Goal: Use online tool/utility: Use online tool/utility

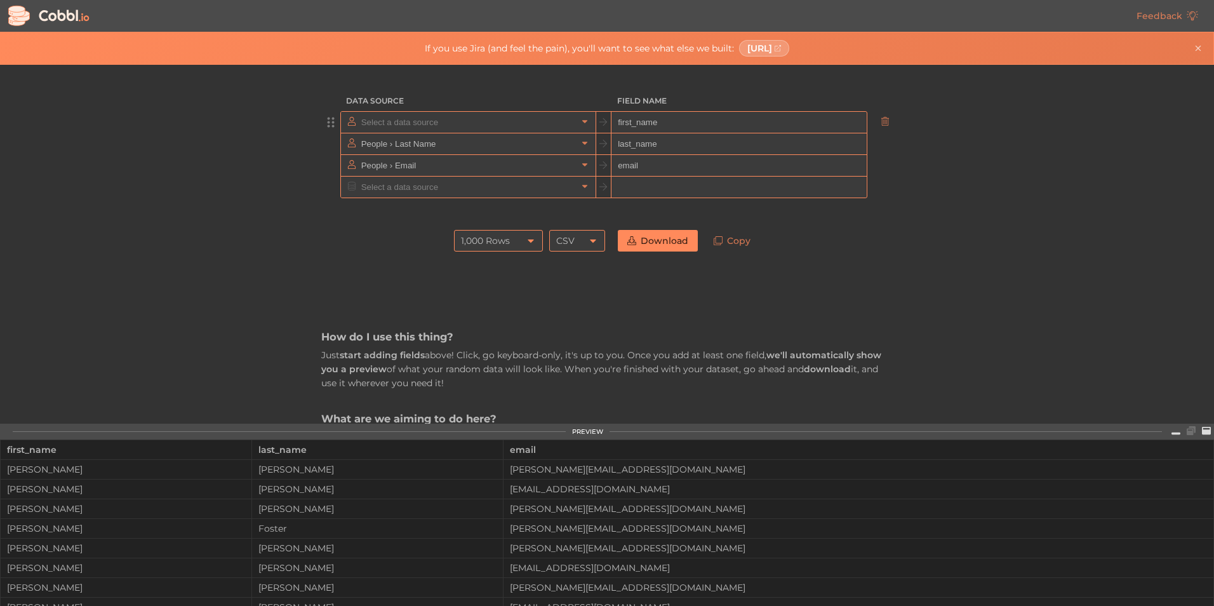
click at [429, 129] on input "text" at bounding box center [467, 122] width 219 height 21
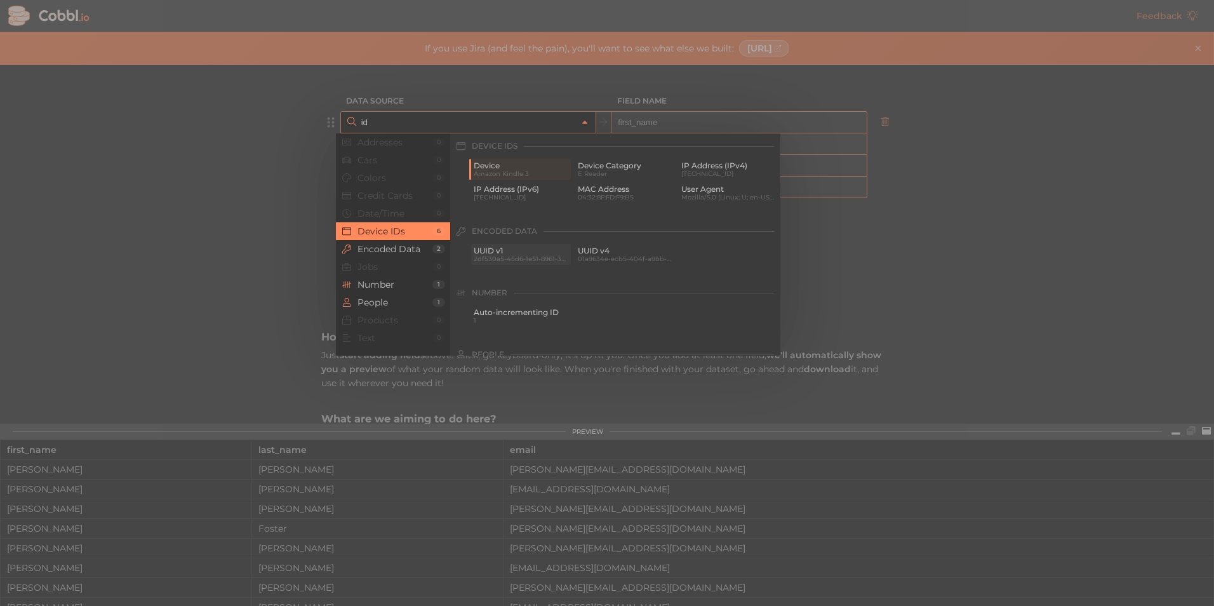
click at [531, 255] on span "2df530a5-45d6-1e51-8961-3c96404737bb" at bounding box center [521, 258] width 95 height 7
type input "Encoded Data › UUID v1"
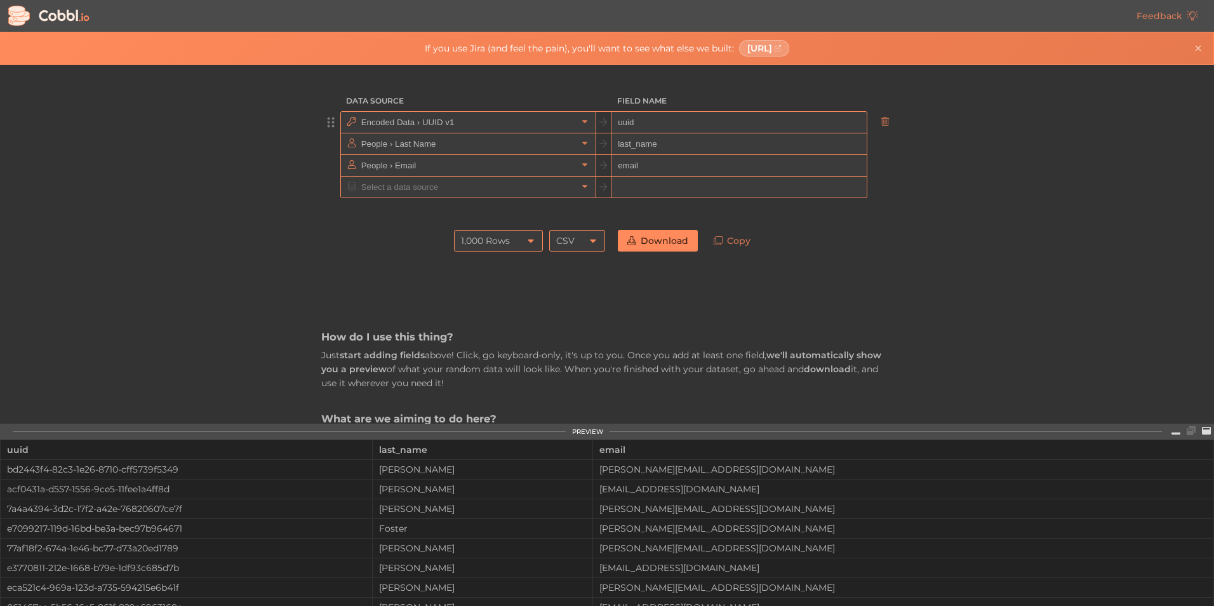
click at [632, 128] on input "uuid" at bounding box center [738, 123] width 255 height 22
type input "txn_id"
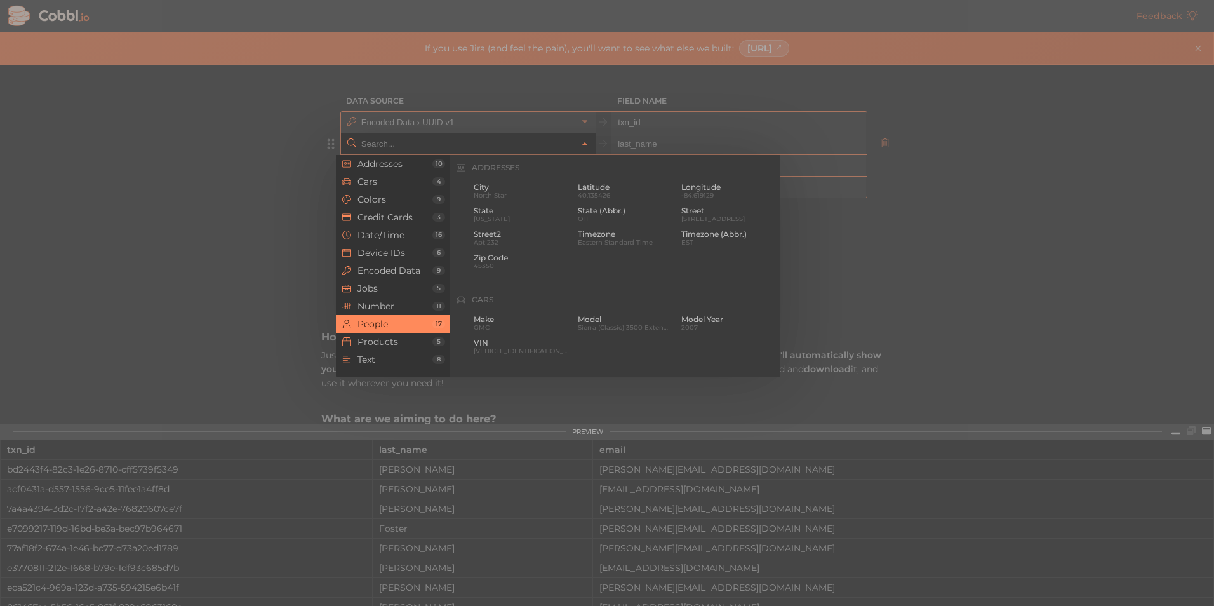
click at [385, 150] on input "text" at bounding box center [467, 143] width 219 height 21
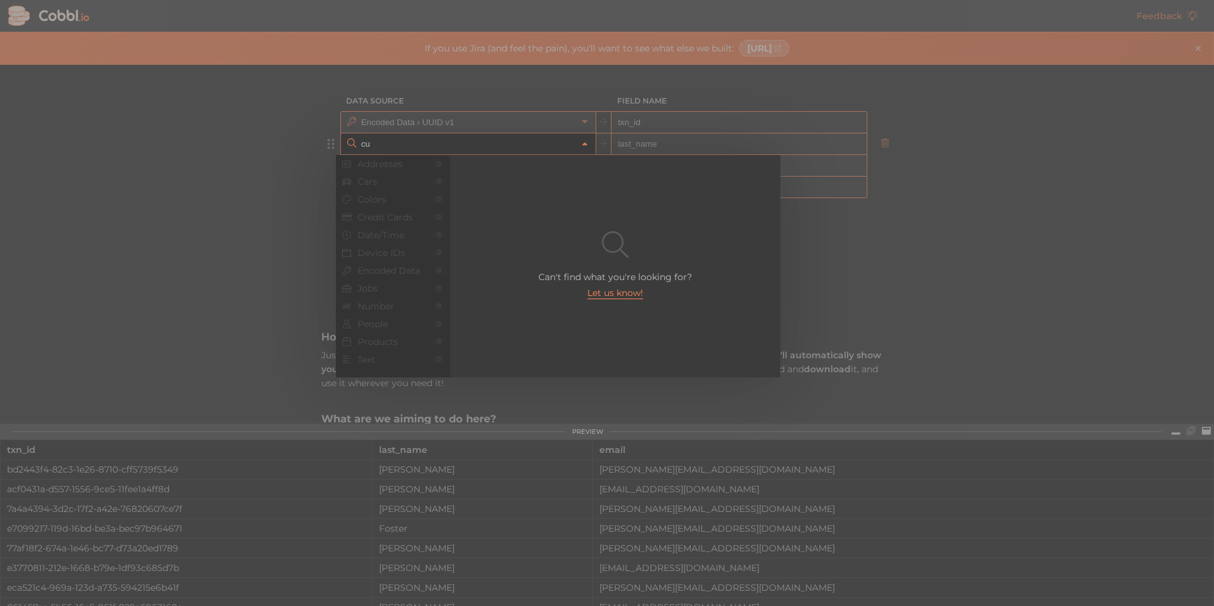
type input "cus"
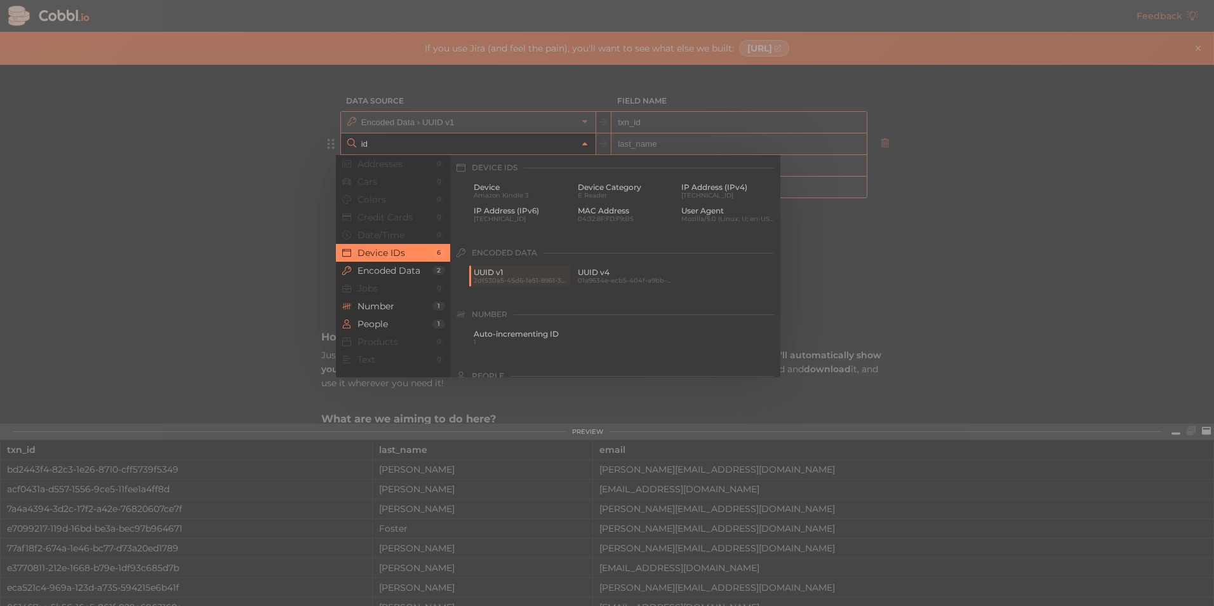
click at [501, 287] on div "UUID v1 2df530a5-45d6-1e51-8961-3c96404737bb UUID v4 01a9634e-ecb5-404f-a9bb-ca…" at bounding box center [624, 276] width 311 height 23
click at [513, 273] on span "UUID v1" at bounding box center [521, 272] width 95 height 9
type input "Encoded Data › UUID v1"
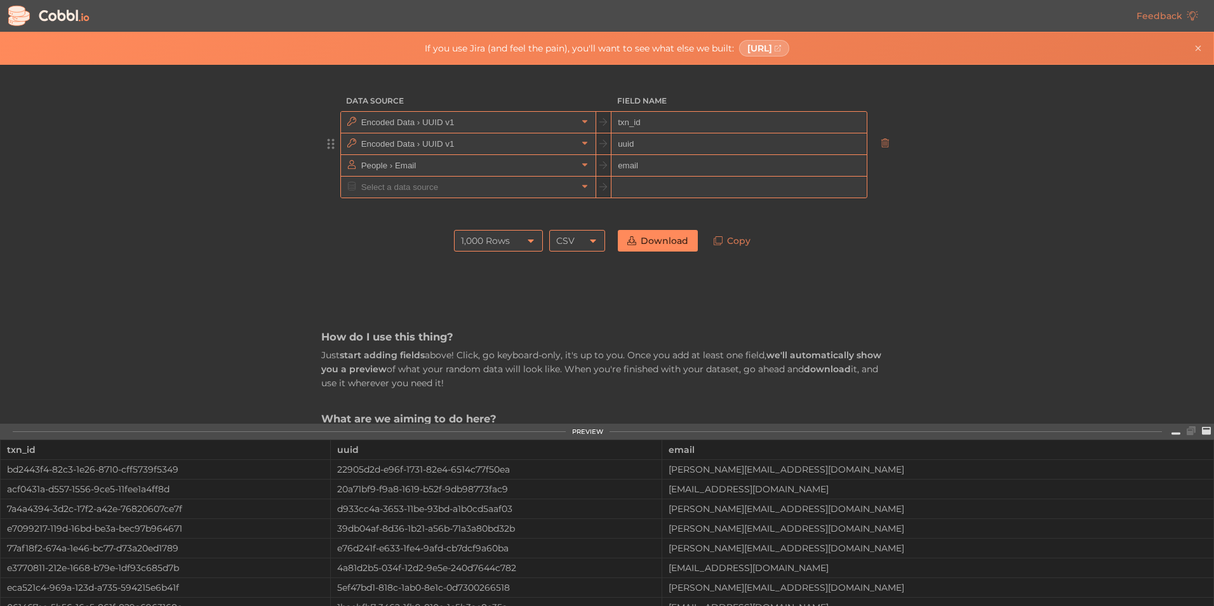
click at [667, 142] on input "uuid" at bounding box center [738, 144] width 255 height 22
type input "cust_id"
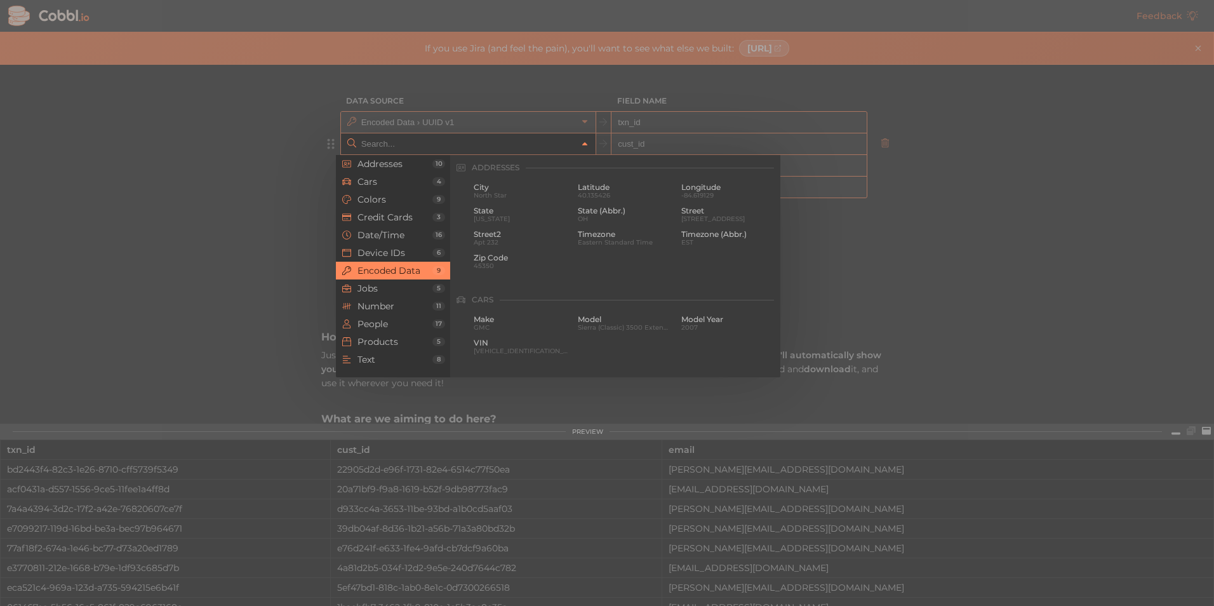
click at [580, 144] on icon at bounding box center [584, 144] width 9 height 9
type input "Encoded Data › UUID v1"
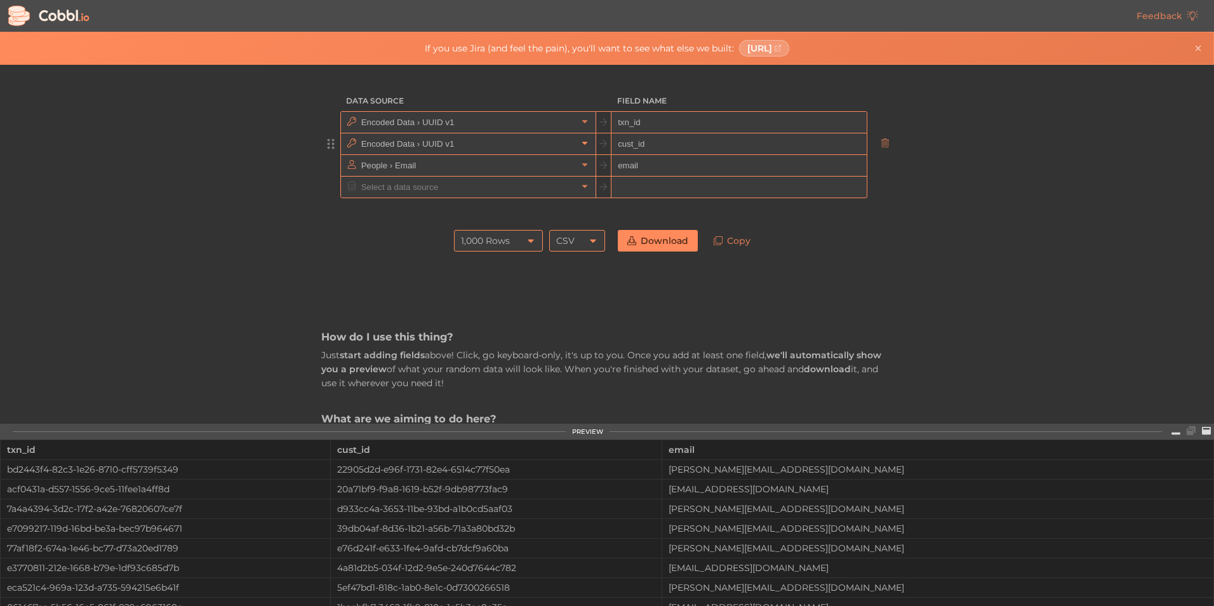
click at [582, 144] on icon at bounding box center [584, 143] width 5 height 3
click at [456, 168] on input "text" at bounding box center [467, 165] width 219 height 21
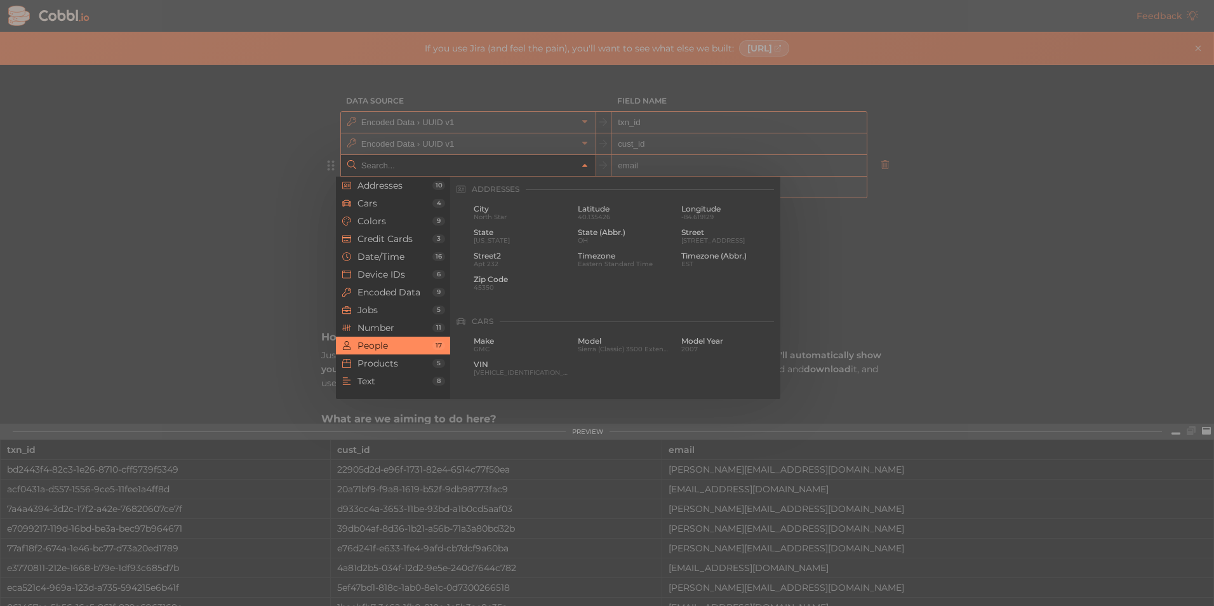
scroll to position [978, 0]
type input "People › Email"
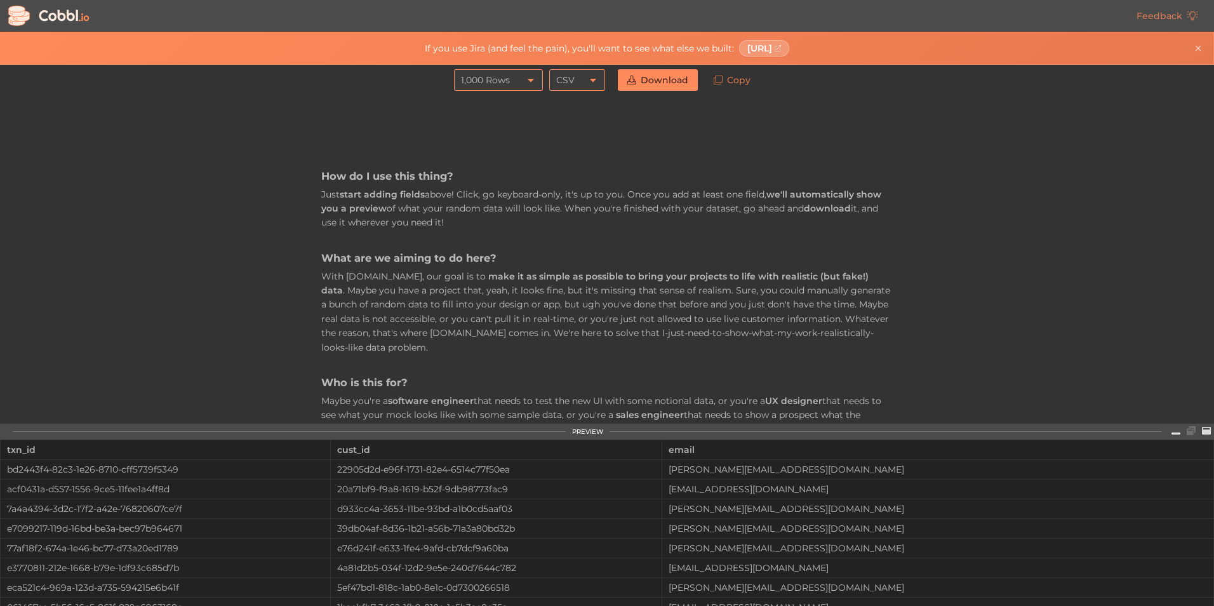
scroll to position [0, 0]
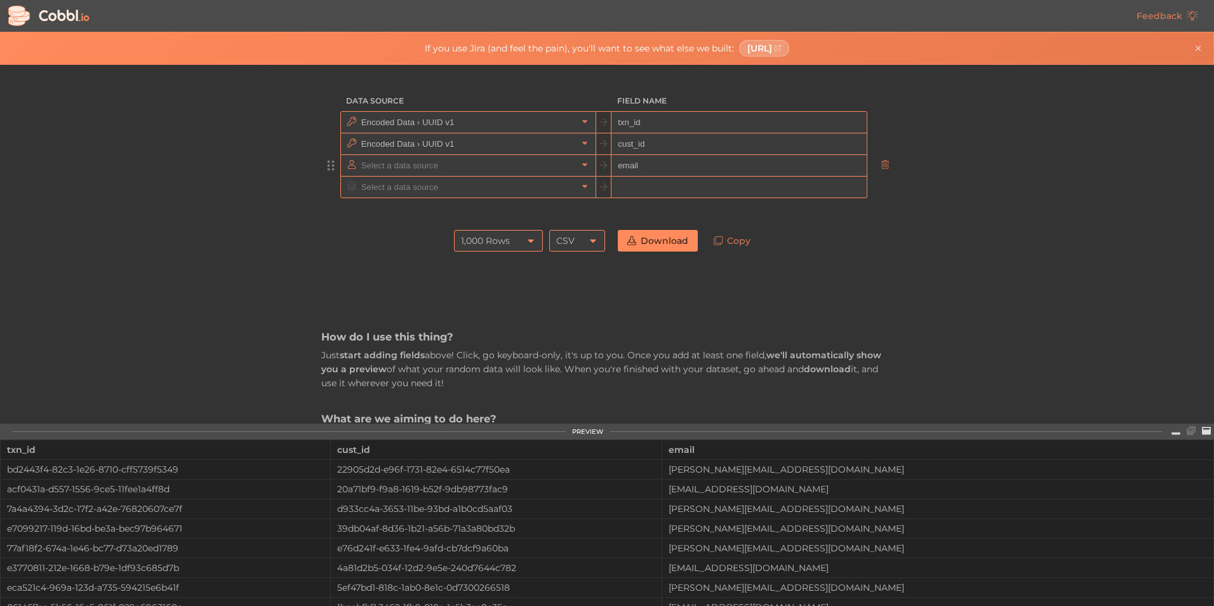
click at [389, 168] on input "text" at bounding box center [467, 165] width 219 height 21
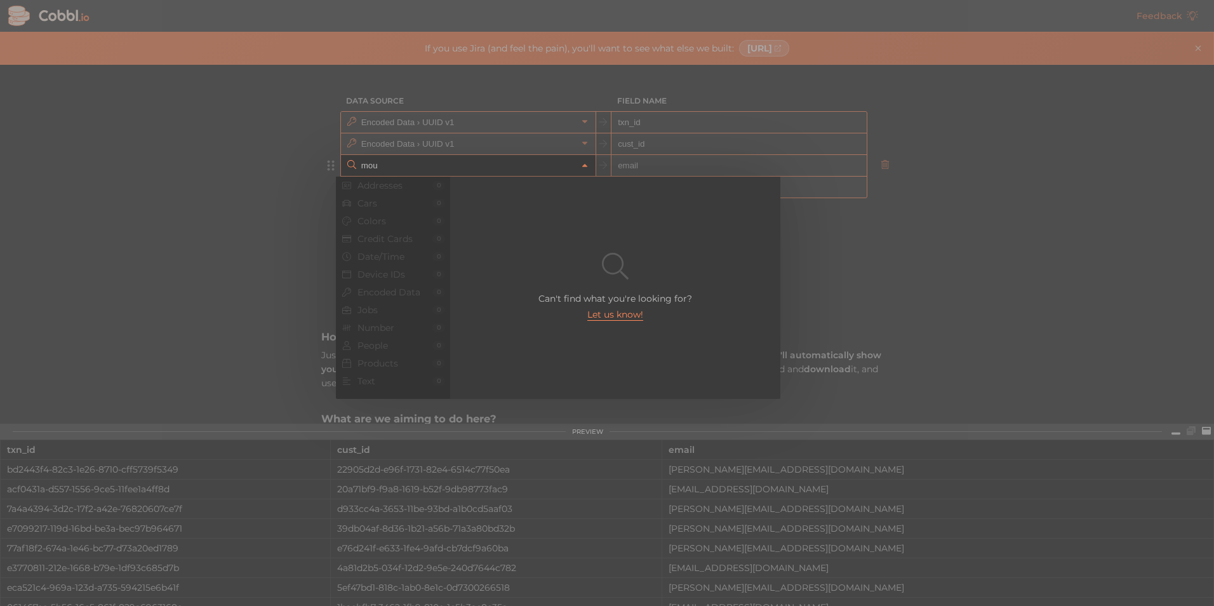
type input "moun"
type input ","
type input "m"
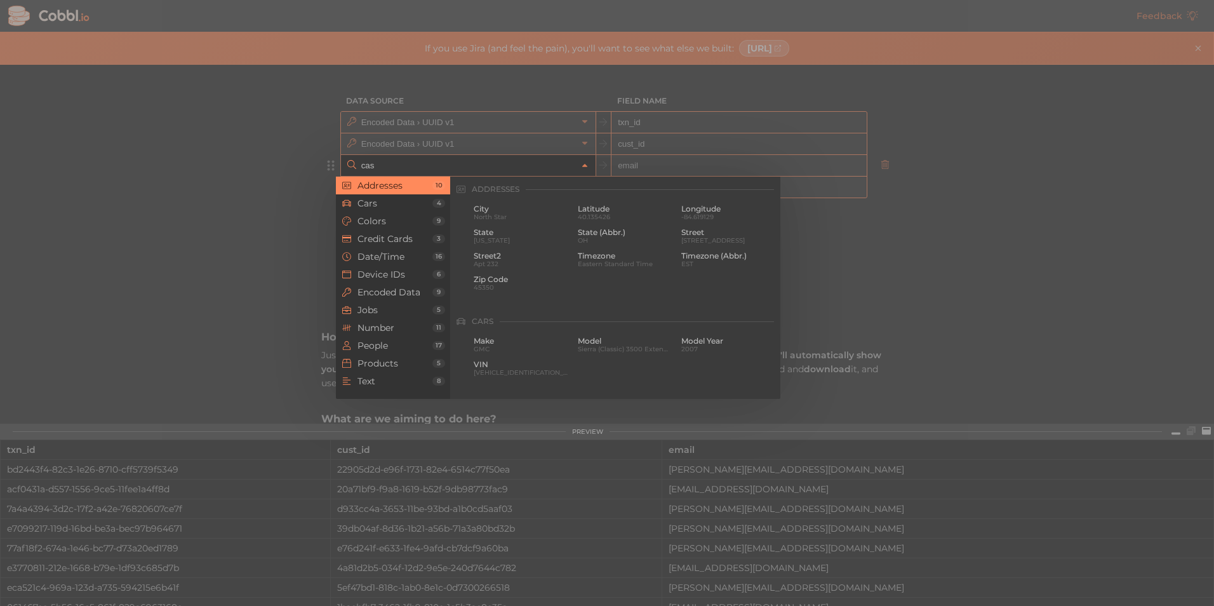
type input "cash"
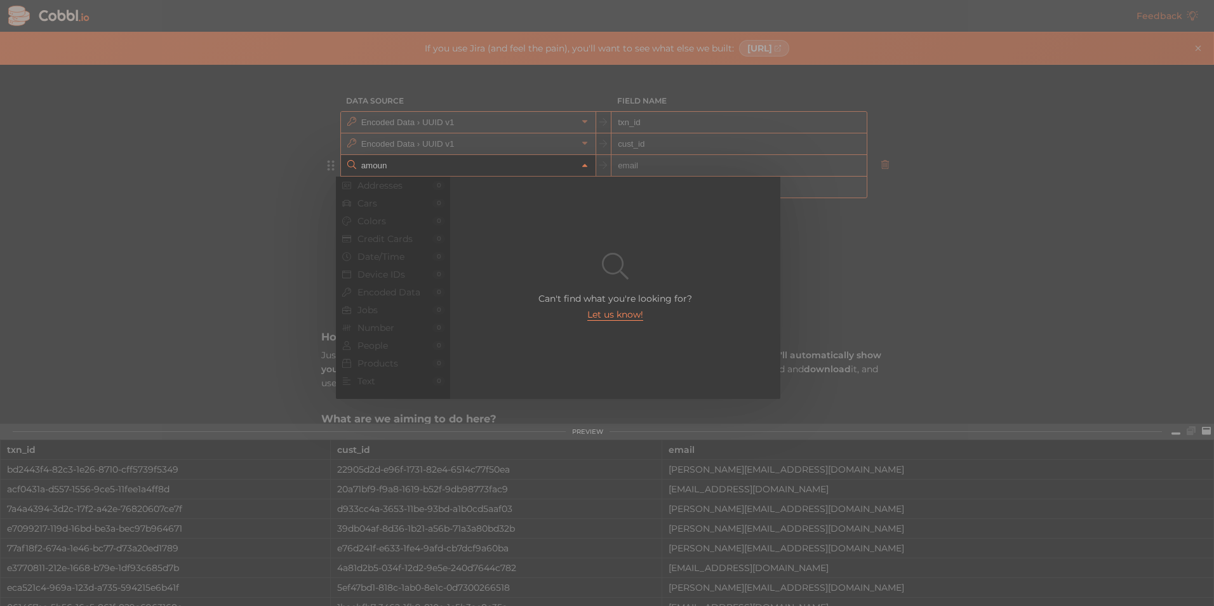
type input "amount"
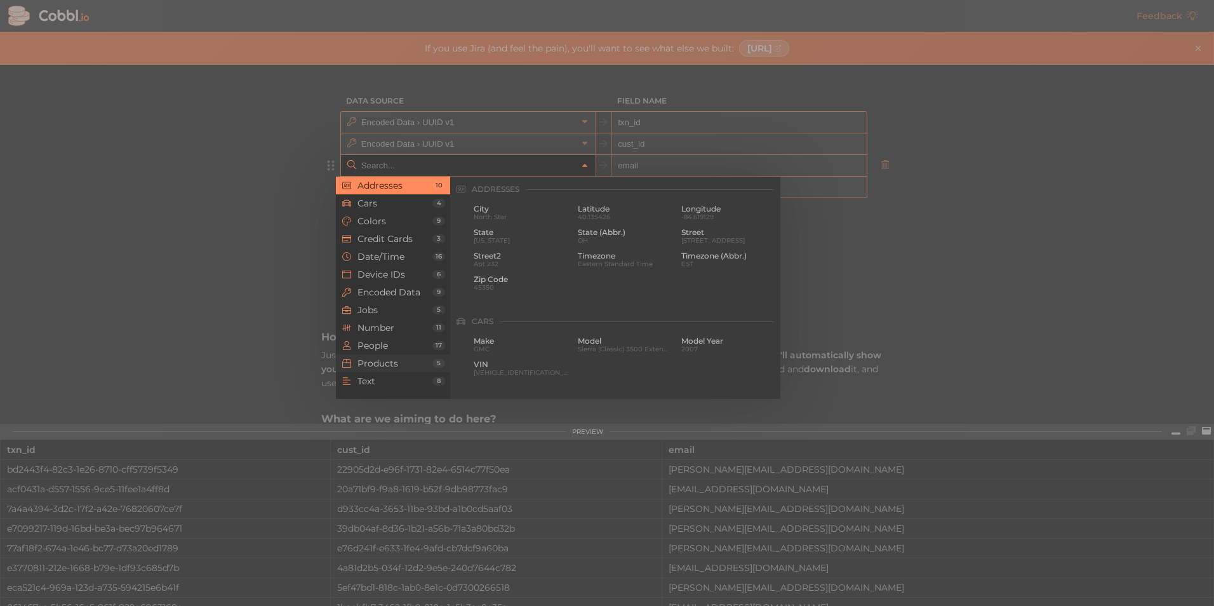
click at [380, 361] on span "Products" at bounding box center [394, 363] width 75 height 10
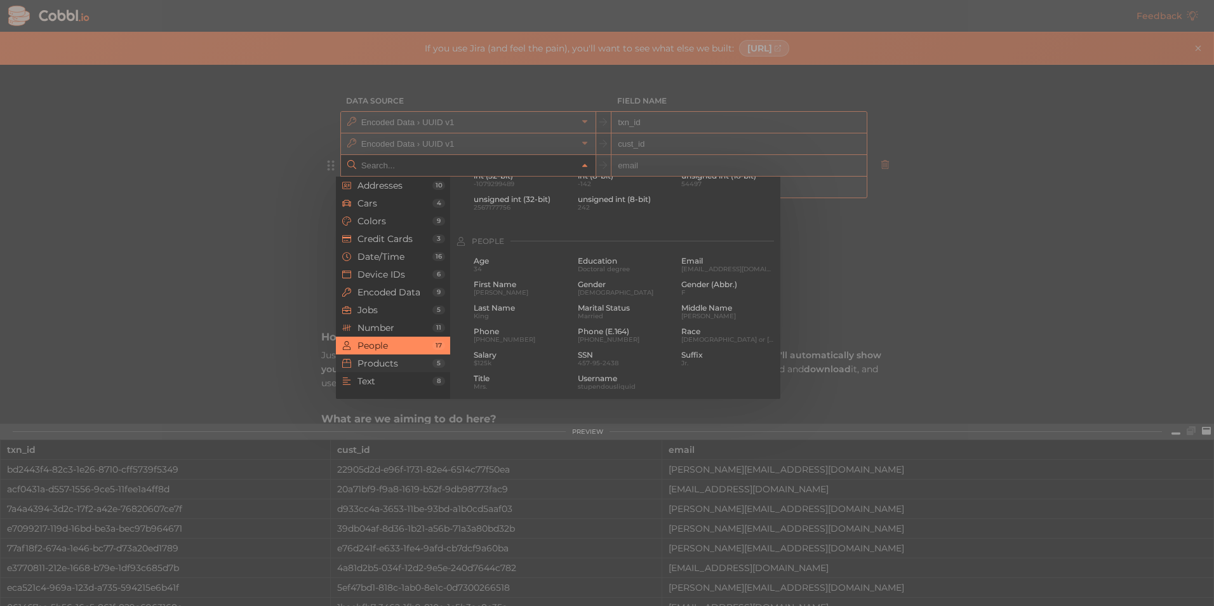
scroll to position [1157, 0]
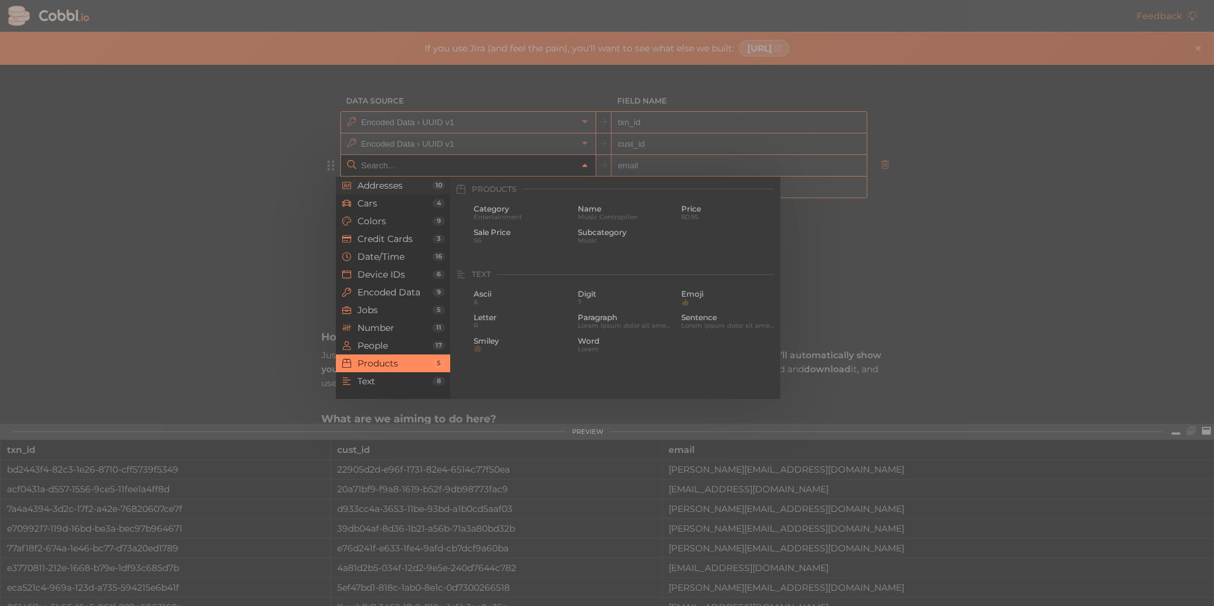
click at [379, 184] on span "Addresses" at bounding box center [394, 185] width 75 height 10
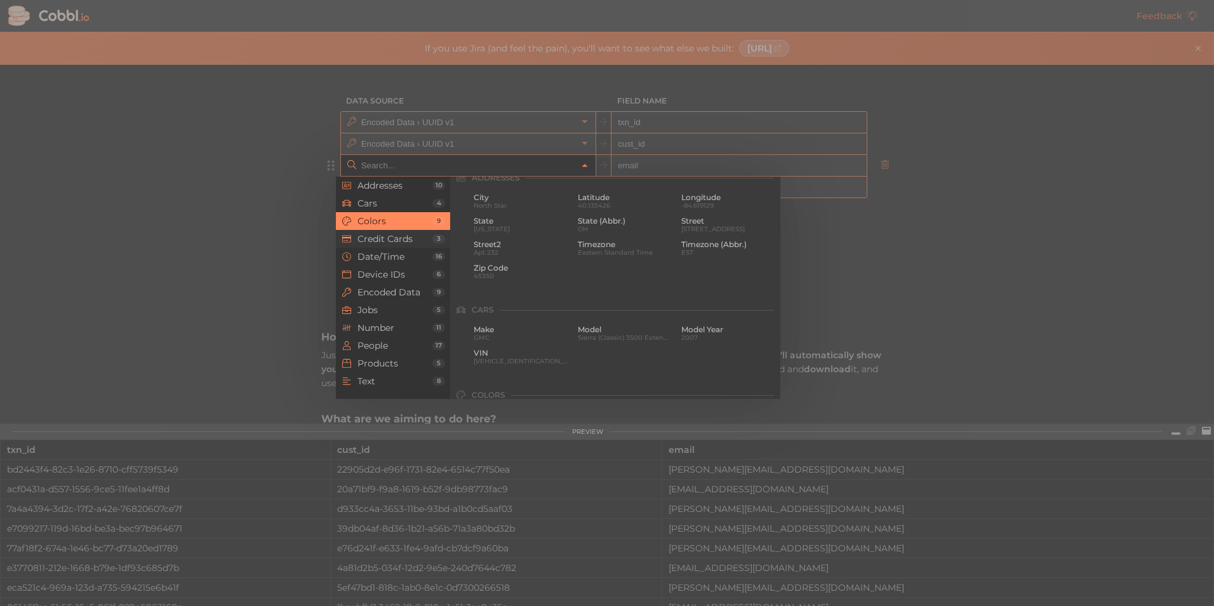
click at [384, 237] on span "Credit Cards" at bounding box center [394, 239] width 75 height 10
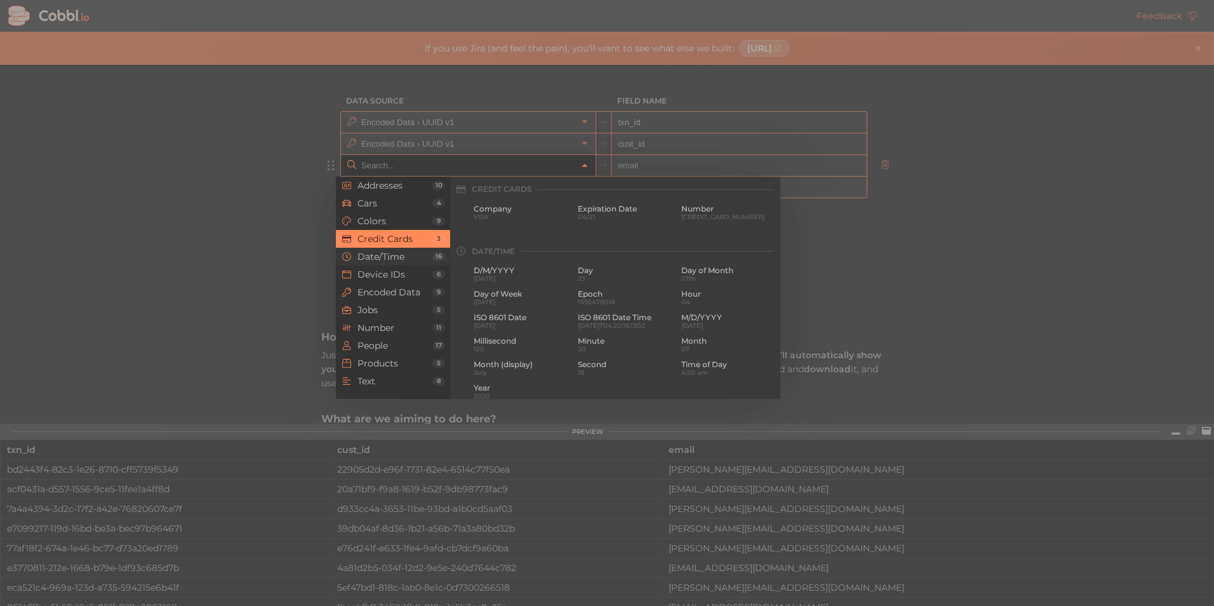
click at [385, 254] on span "Date/Time" at bounding box center [394, 256] width 75 height 10
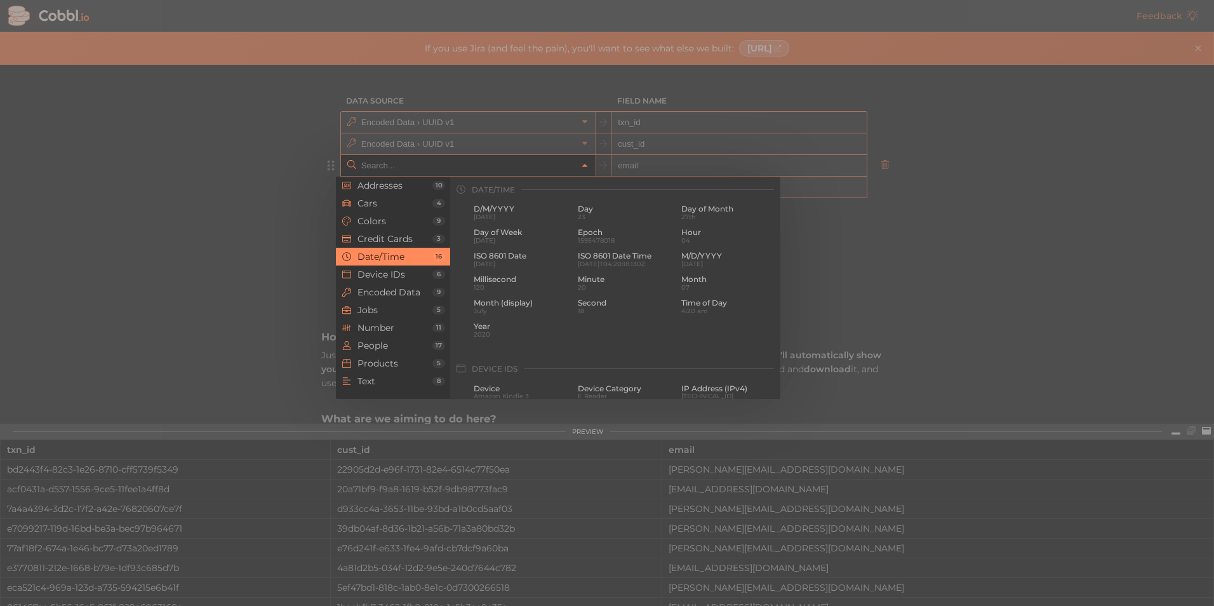
click at [385, 265] on li "Date/Time 16" at bounding box center [393, 257] width 114 height 18
click at [386, 315] on span "Jobs" at bounding box center [394, 310] width 75 height 10
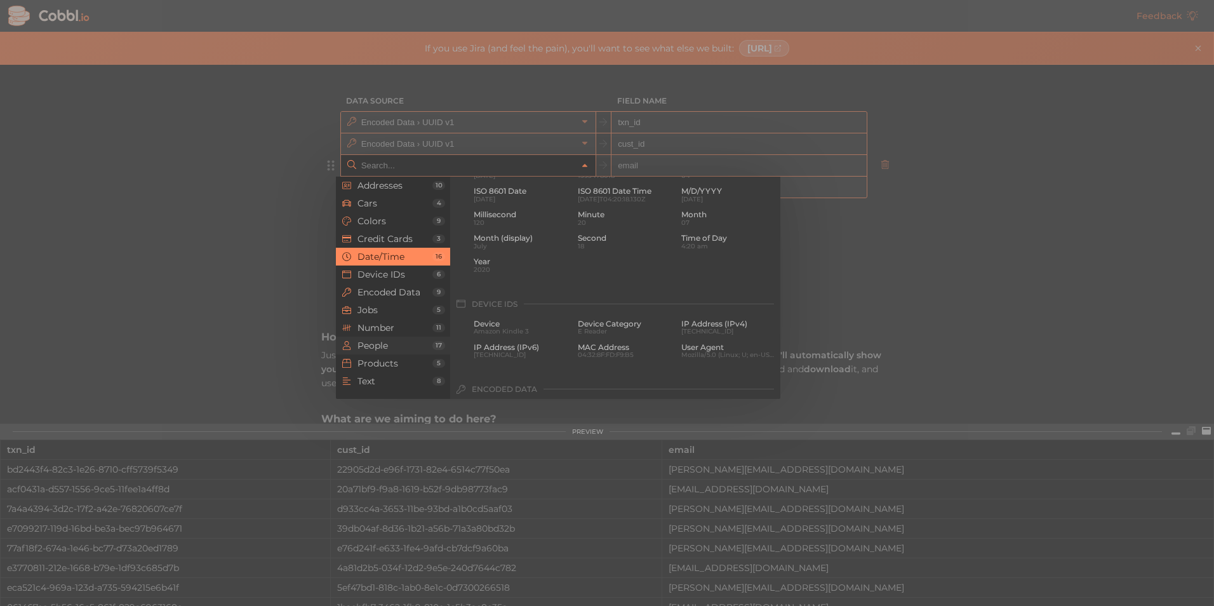
click at [391, 343] on span "People" at bounding box center [394, 345] width 75 height 10
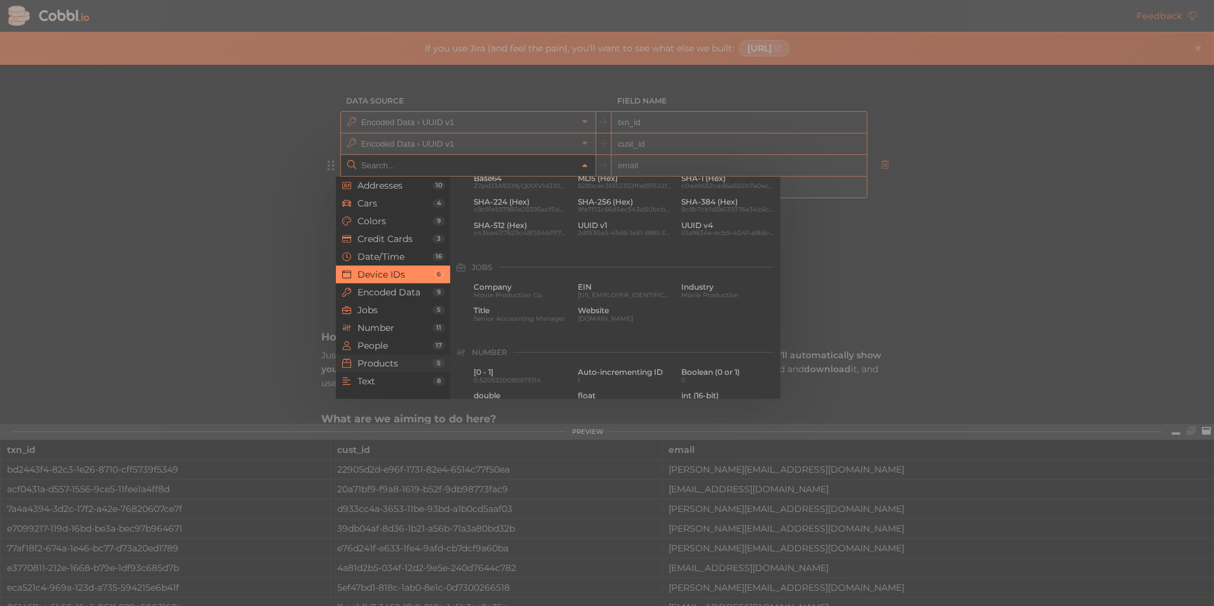
click at [392, 363] on span "Products" at bounding box center [394, 363] width 75 height 10
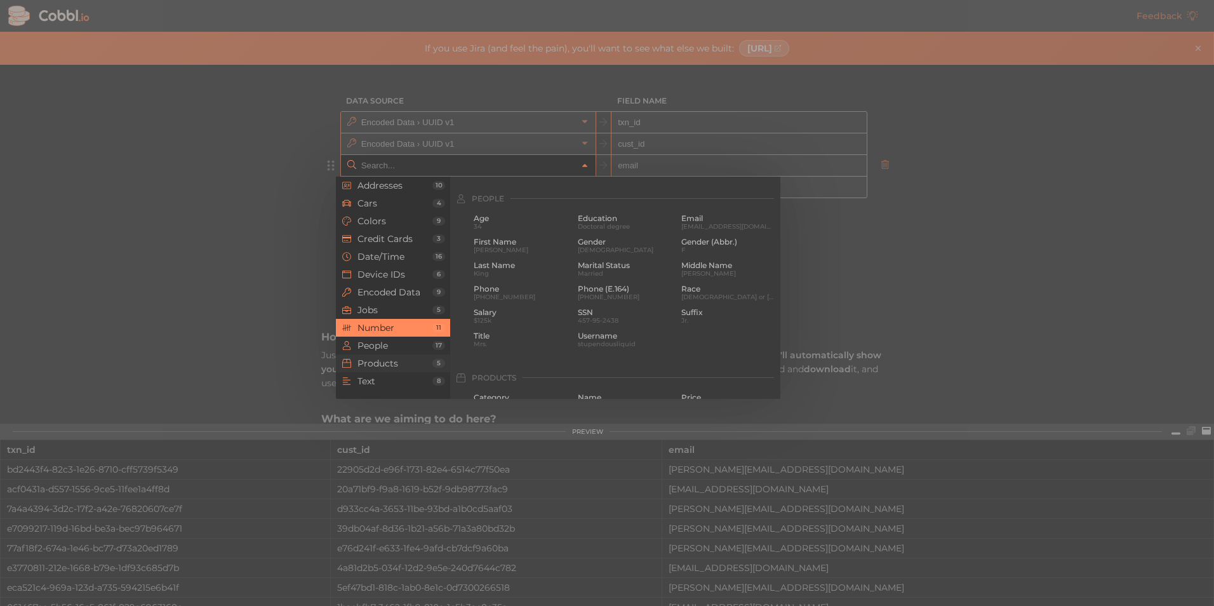
click at [392, 371] on li "Products 5" at bounding box center [393, 363] width 114 height 18
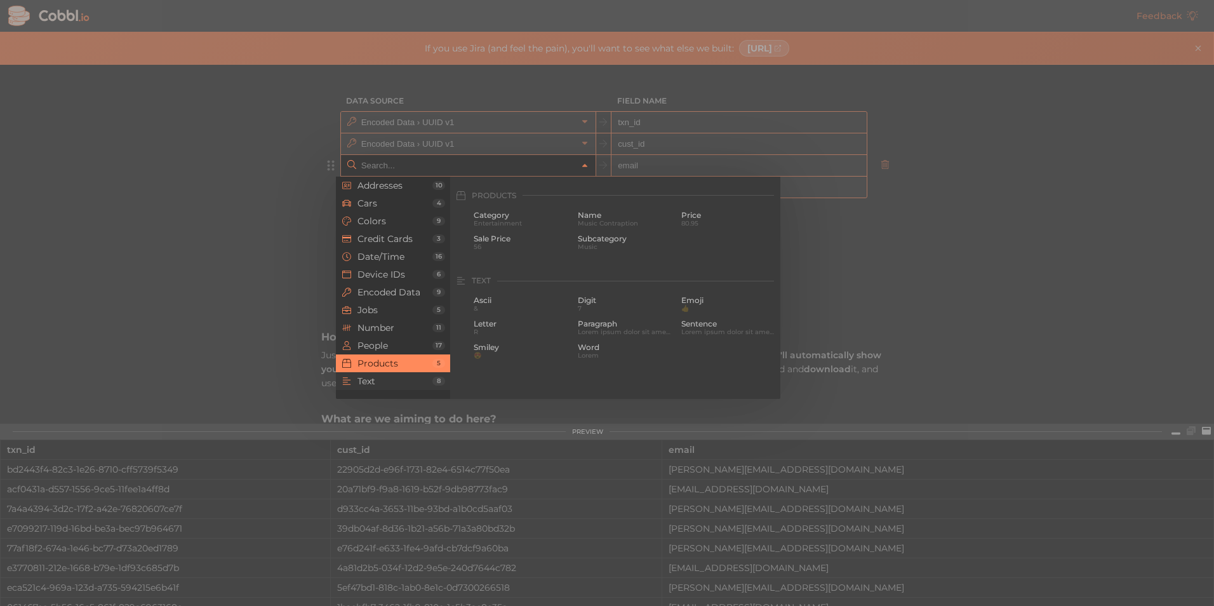
click at [392, 374] on li "Text 8" at bounding box center [393, 381] width 114 height 18
